Goal: Task Accomplishment & Management: Manage account settings

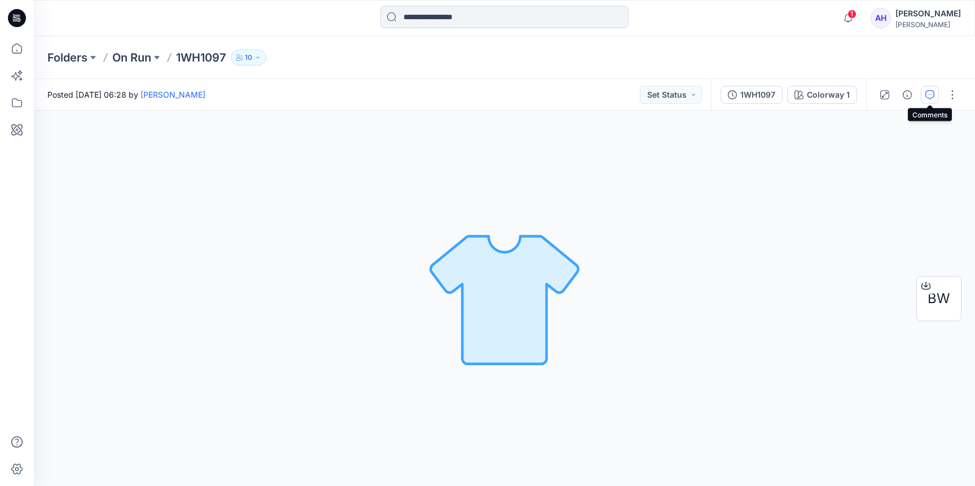
click at [931, 94] on icon "button" at bounding box center [930, 94] width 9 height 9
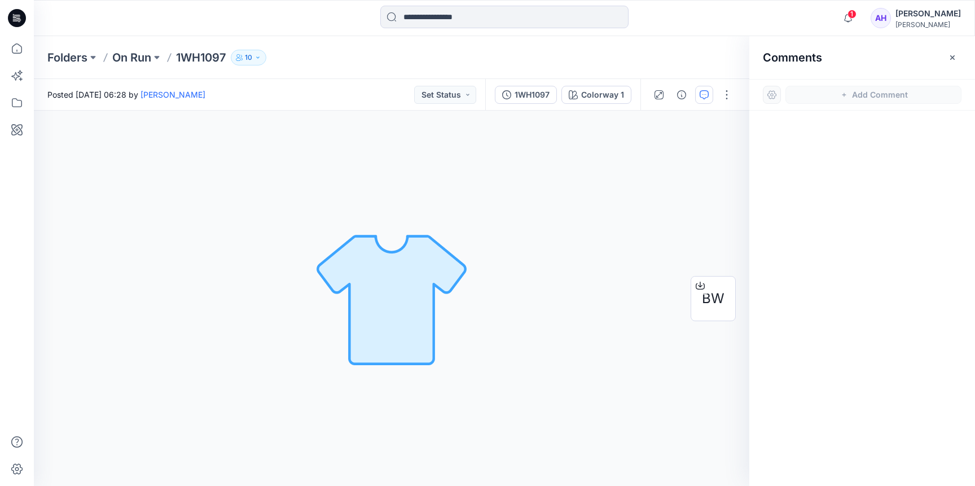
click at [773, 98] on div at bounding box center [772, 95] width 18 height 18
click at [953, 59] on icon "button" at bounding box center [952, 57] width 9 height 9
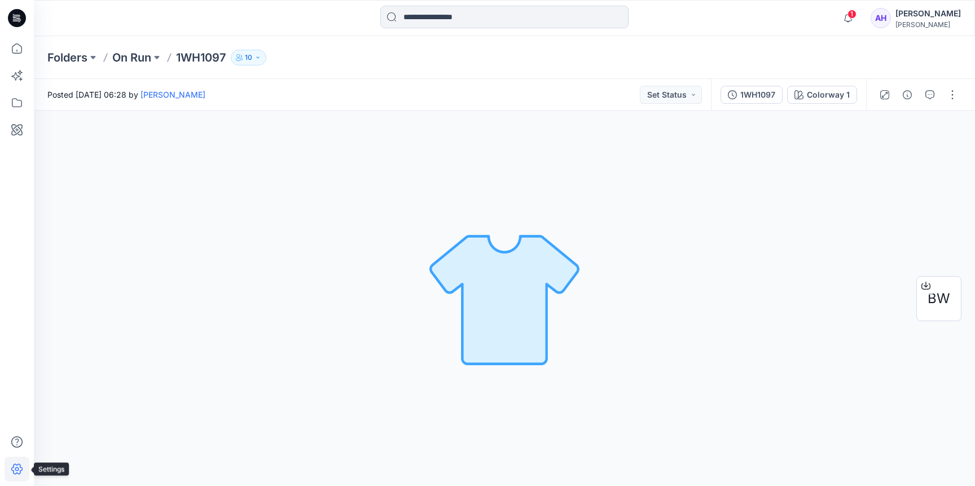
click at [15, 478] on icon at bounding box center [17, 469] width 25 height 25
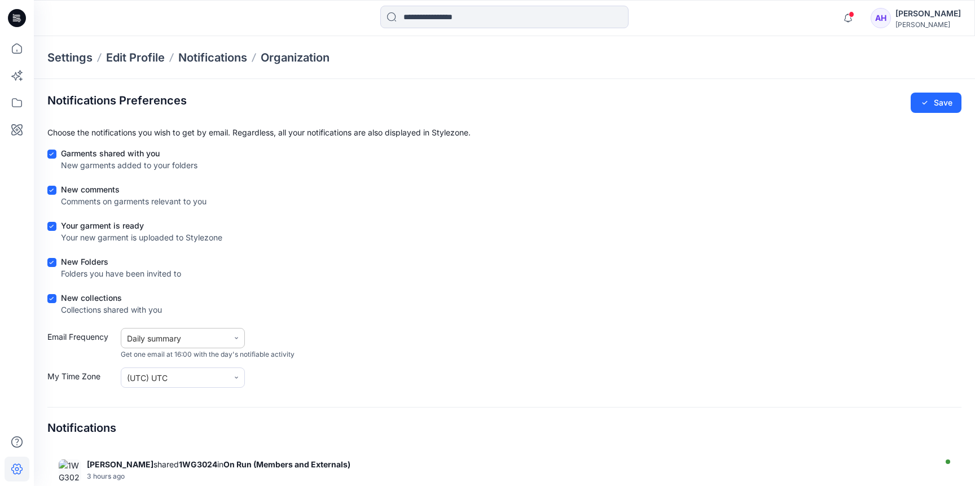
click at [231, 340] on div at bounding box center [237, 338] width 16 height 16
click at [309, 336] on div "Email Frequency [object Object], 1 of 2. 2 results available. Use Up and Down t…" at bounding box center [504, 344] width 914 height 32
click at [849, 19] on icon "button" at bounding box center [848, 18] width 21 height 23
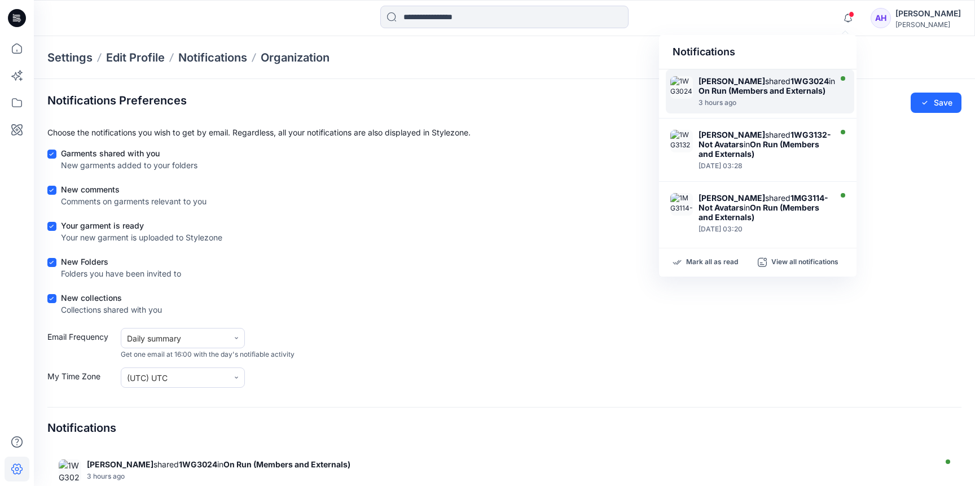
click at [761, 93] on strong "On Run (Members and Externals)" at bounding box center [762, 91] width 127 height 10
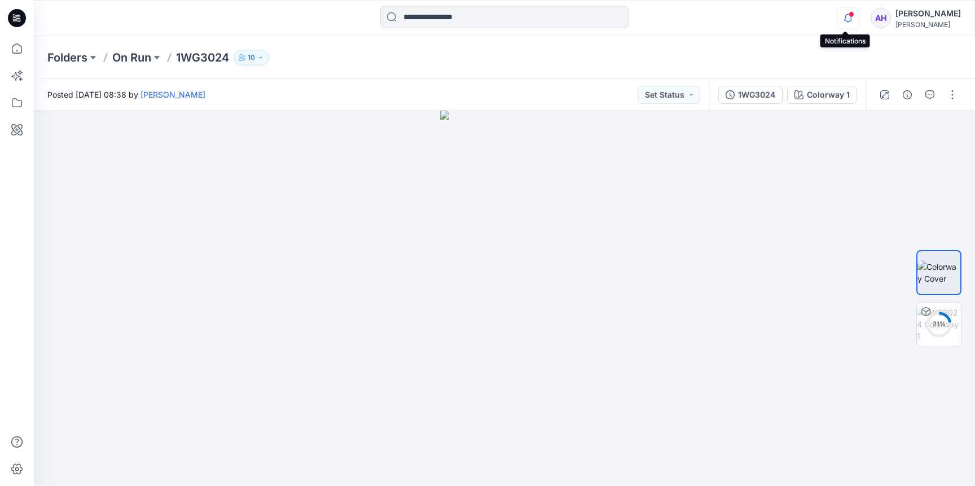
click at [845, 21] on icon "button" at bounding box center [848, 17] width 8 height 7
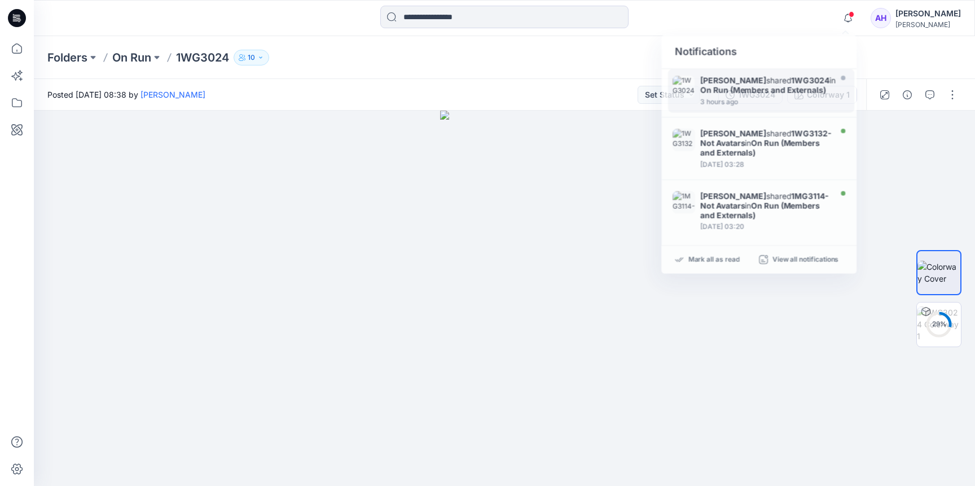
click at [804, 29] on div "Notifications [PERSON_NAME] shared 1WG3024 in On Run (Members and Externals) 3 …" at bounding box center [504, 18] width 941 height 25
